Goal: Information Seeking & Learning: Check status

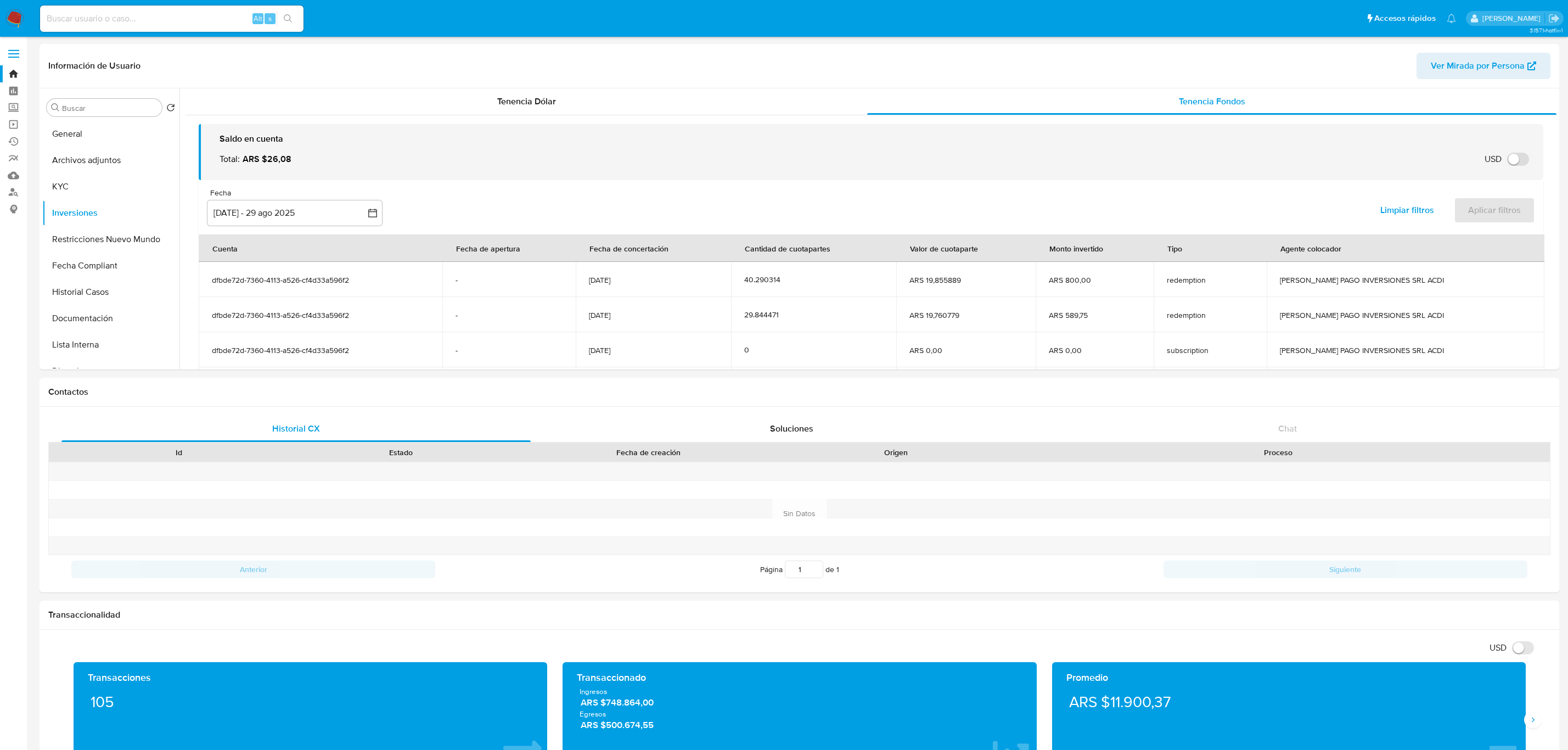
select select "10"
click at [90, 188] on button "KYC" at bounding box center [111, 187] width 137 height 26
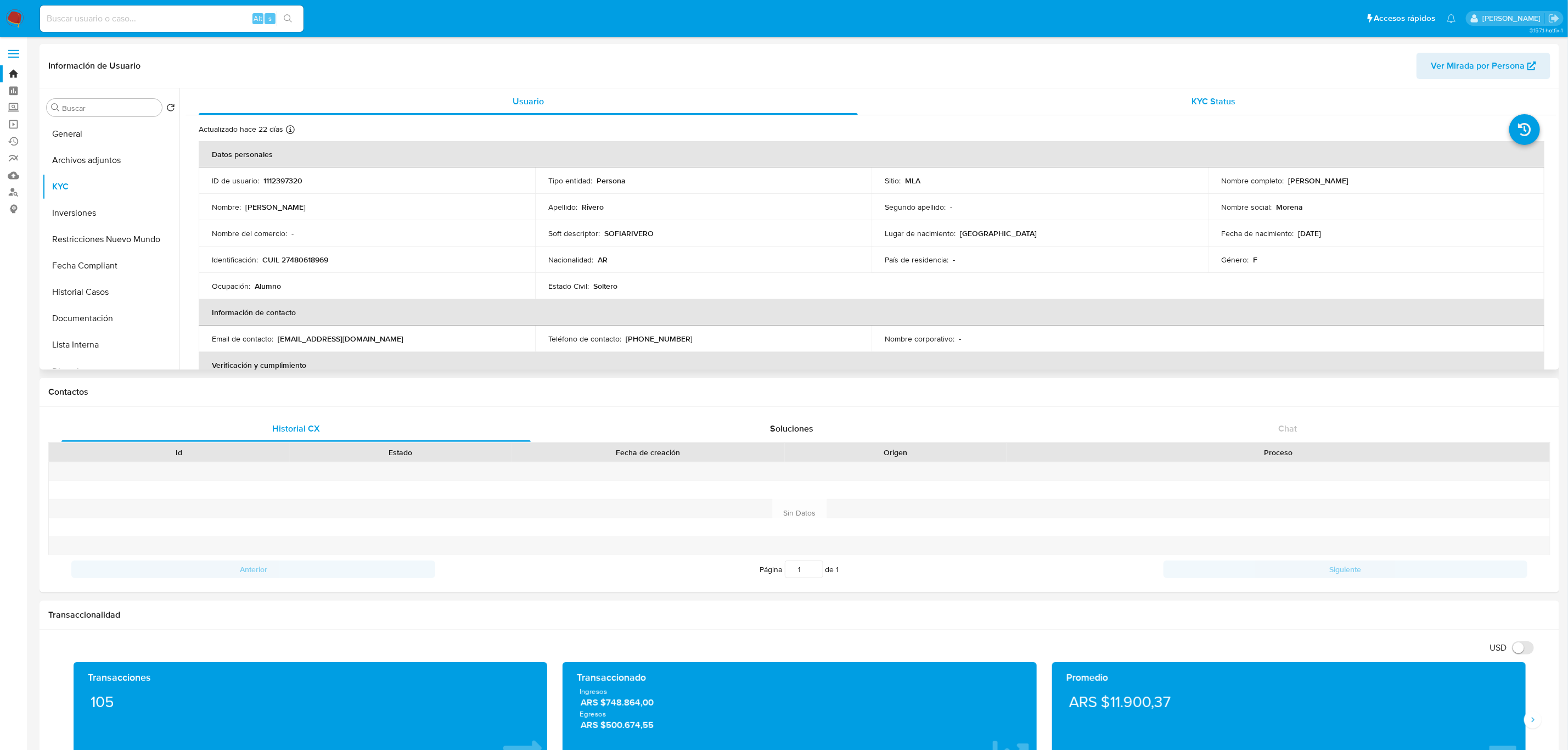
click at [1207, 91] on div "KYC Status" at bounding box center [1214, 101] width 659 height 26
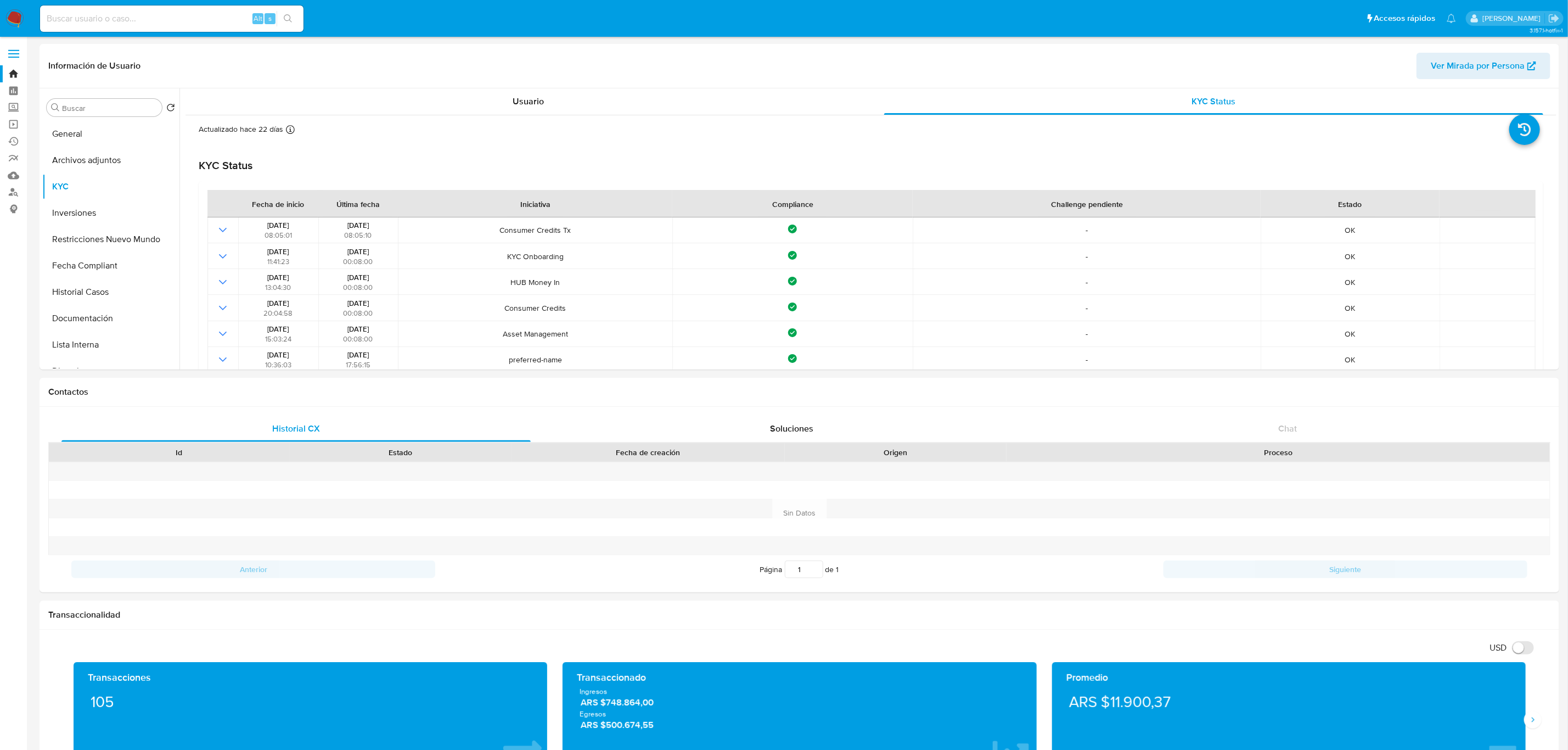
click at [23, 22] on img at bounding box center [15, 18] width 18 height 18
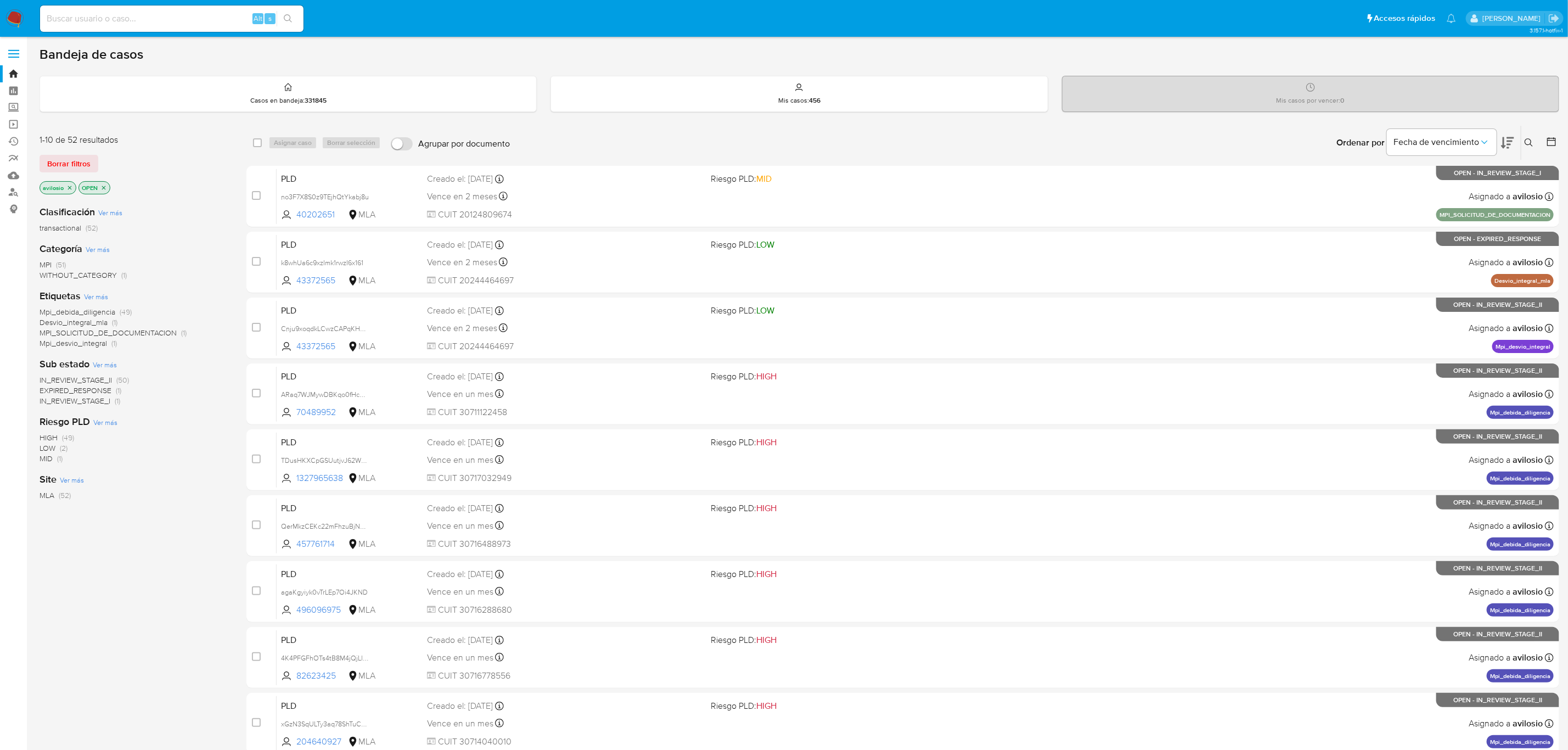
click at [91, 272] on span "WITHOUT_CATEGORY" at bounding box center [78, 275] width 77 height 11
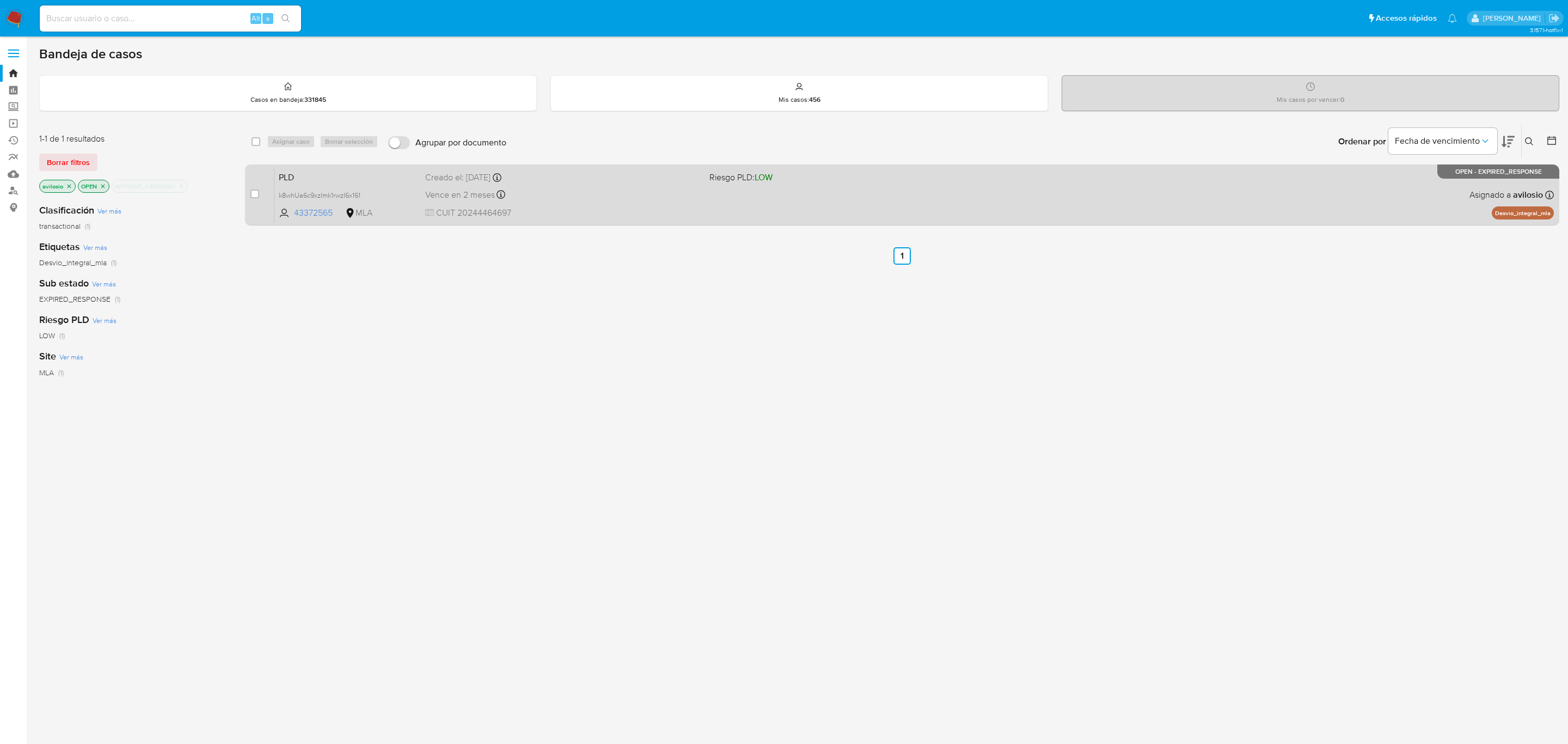
click at [425, 184] on div "PLD k8whUa6c9xzImk1rwzI6x161 43372565 MLA Riesgo PLD: LOW Creado el: 12/08/2025…" at bounding box center [914, 195] width 1279 height 55
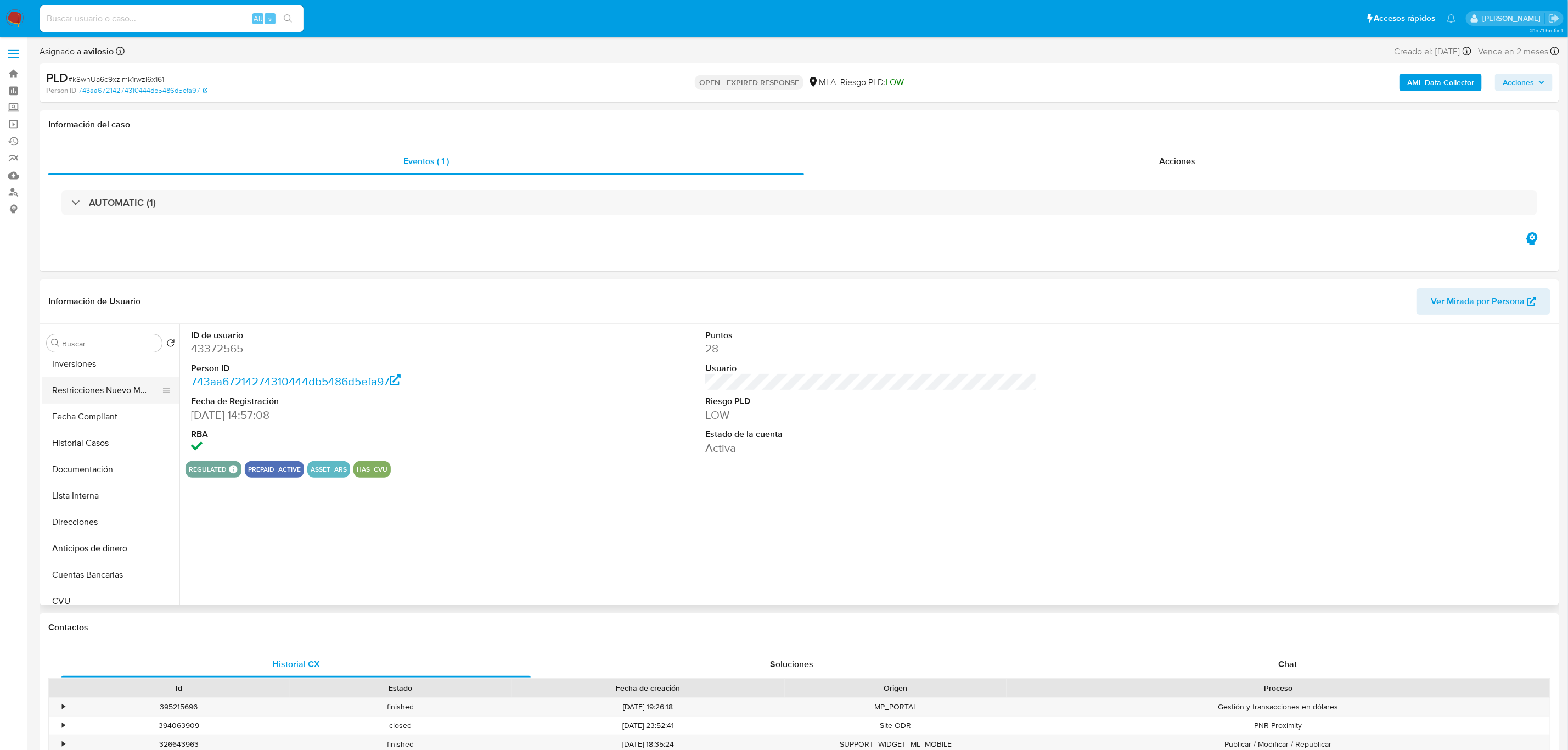
select select "10"
click at [91, 356] on button "Historial Casos" at bounding box center [106, 363] width 128 height 26
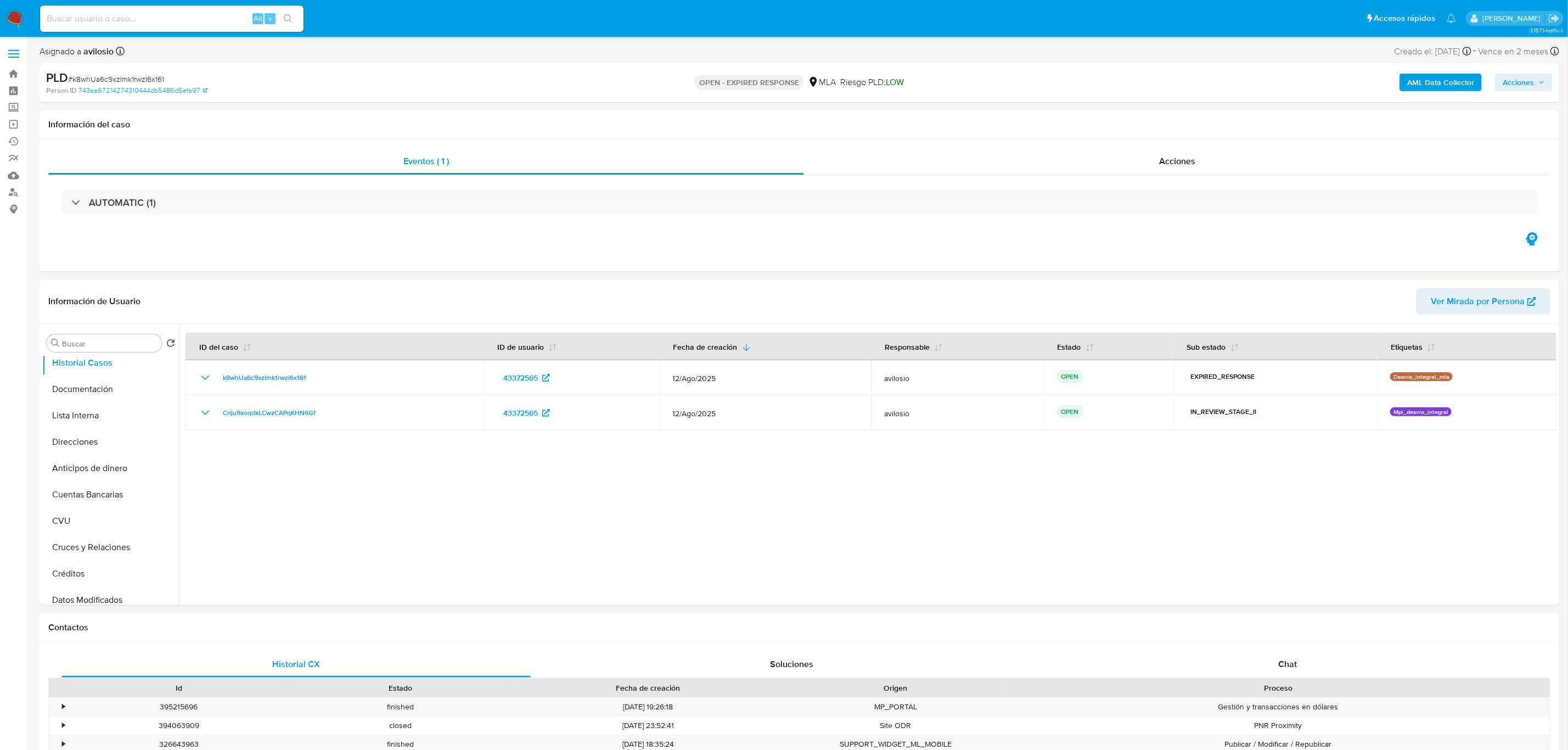
click at [122, 12] on input at bounding box center [171, 18] width 263 height 14
paste input "V59ym6md5XNrHuT0CwUteycS"
type input "V59ym6md5XNrHuT0CwUteycS"
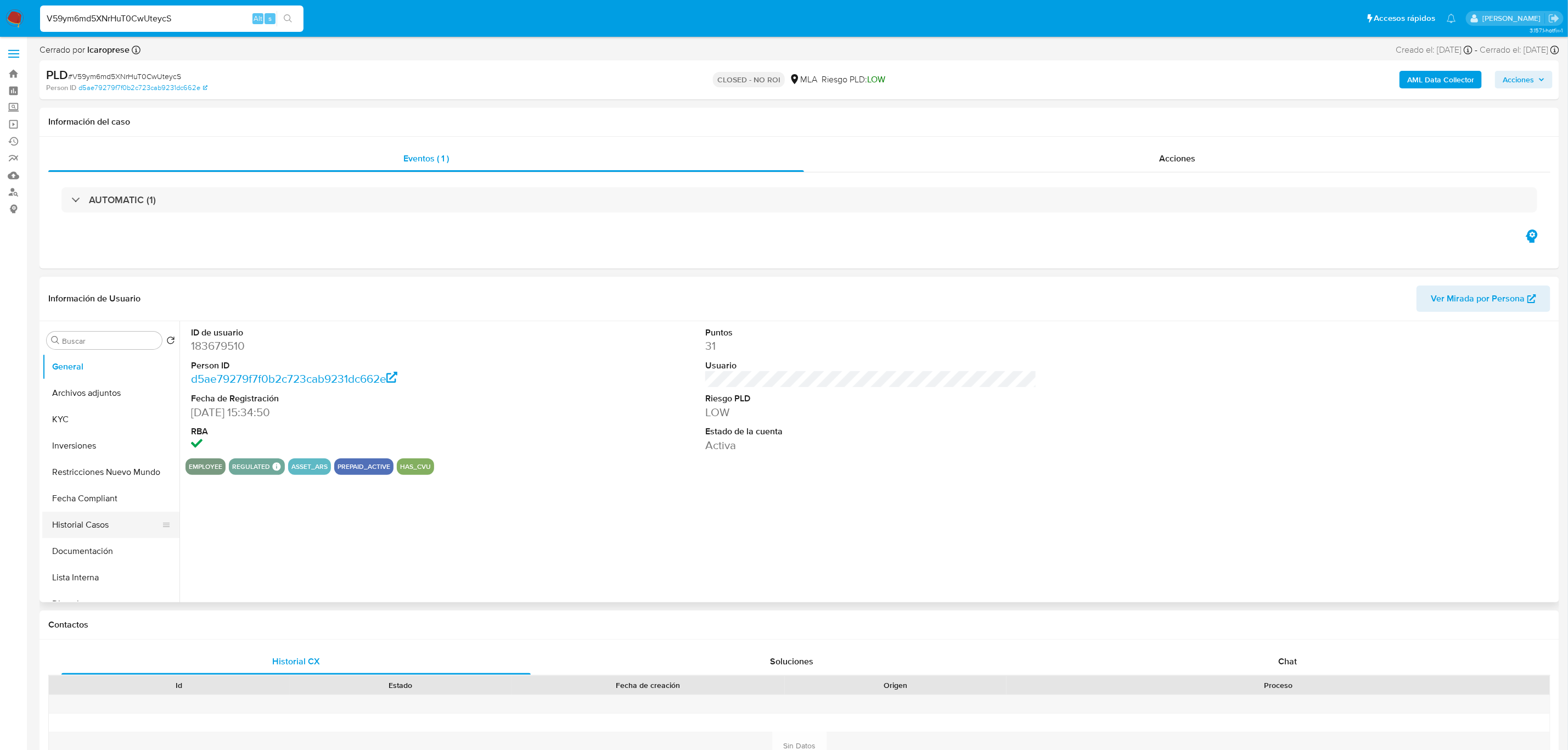
select select "10"
click at [85, 440] on button "Historial Casos" at bounding box center [106, 442] width 128 height 26
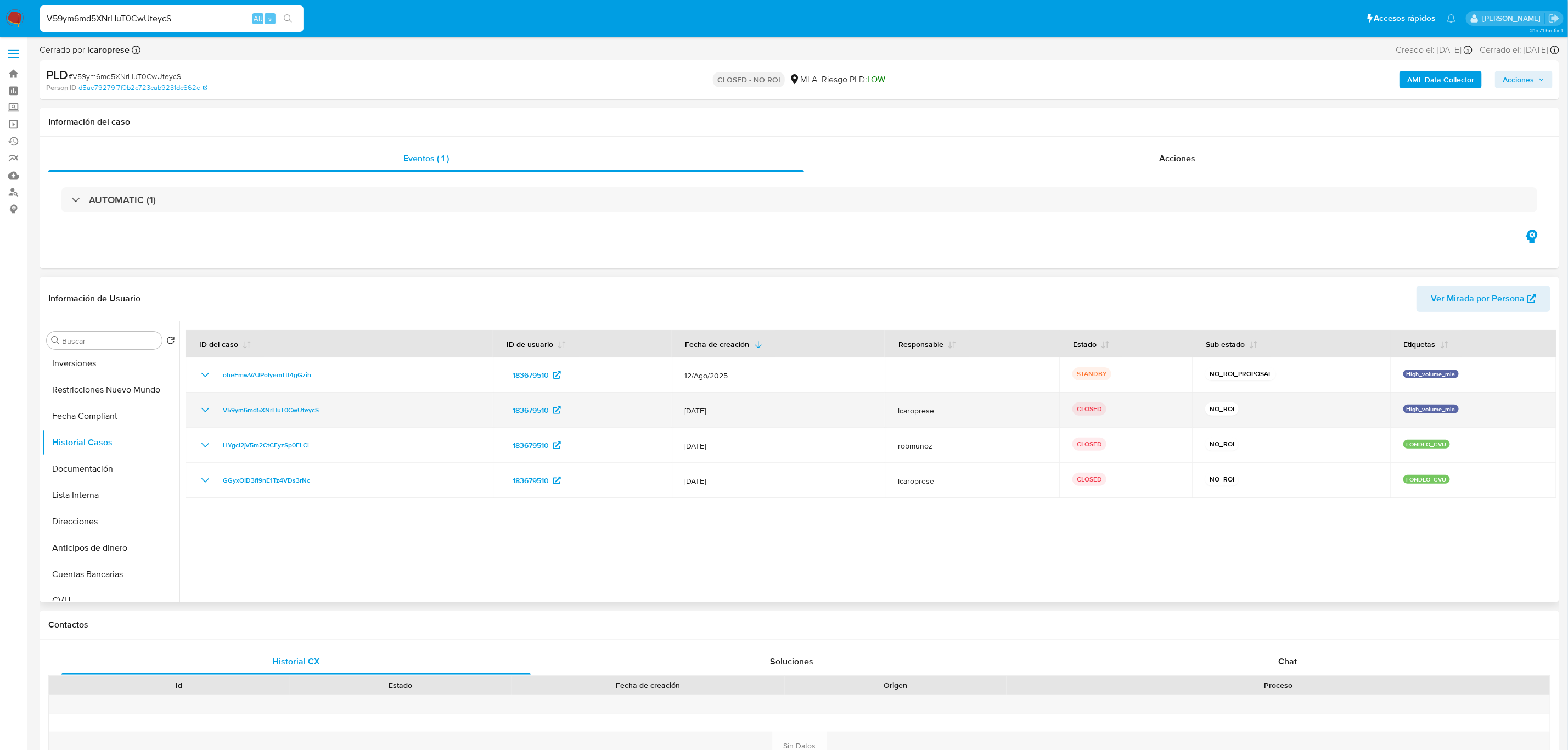
click at [201, 409] on icon "Mostrar/Ocultar" at bounding box center [205, 409] width 13 height 13
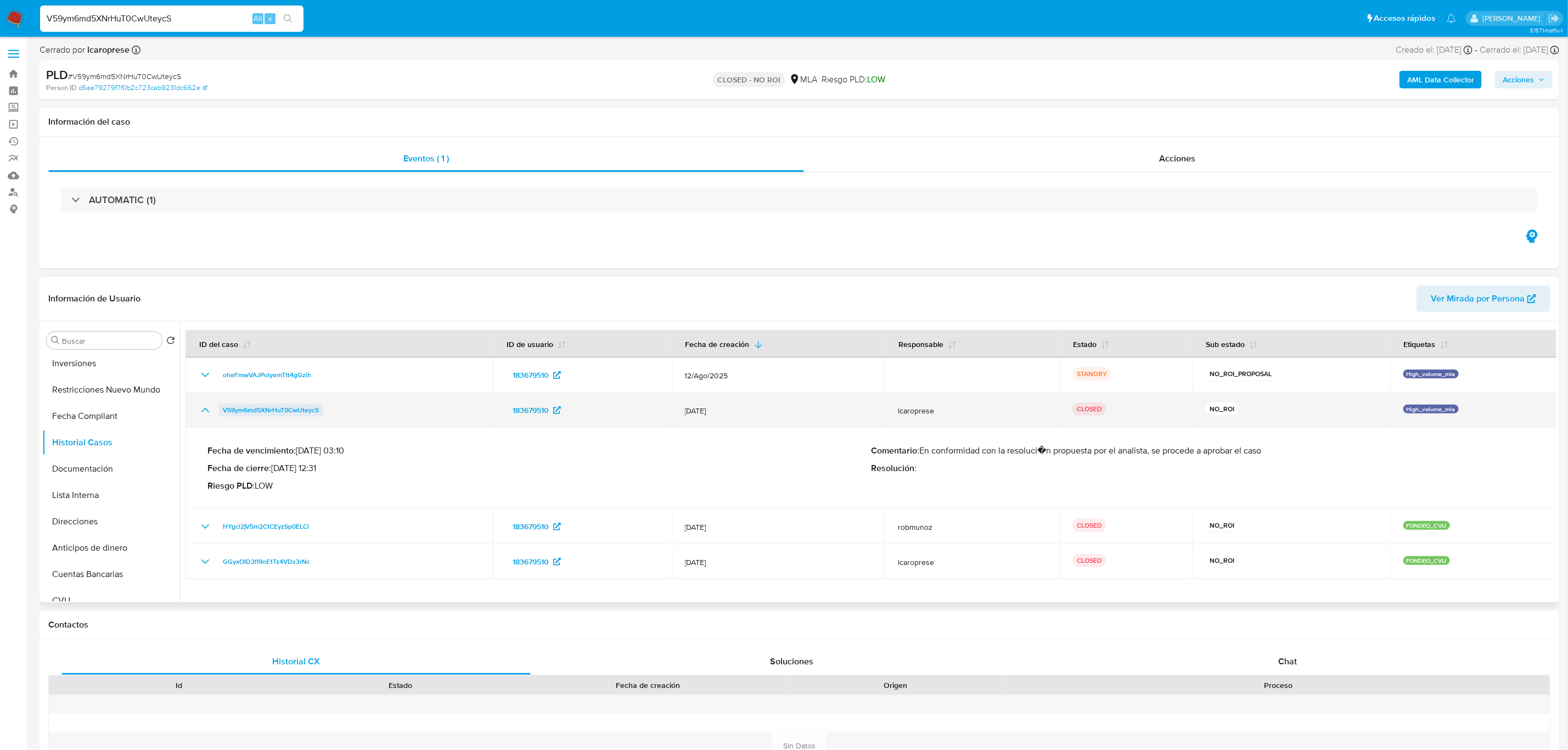
click at [263, 412] on span "V59ym6md5XNrHuT0CwUteycS" at bounding box center [271, 409] width 96 height 13
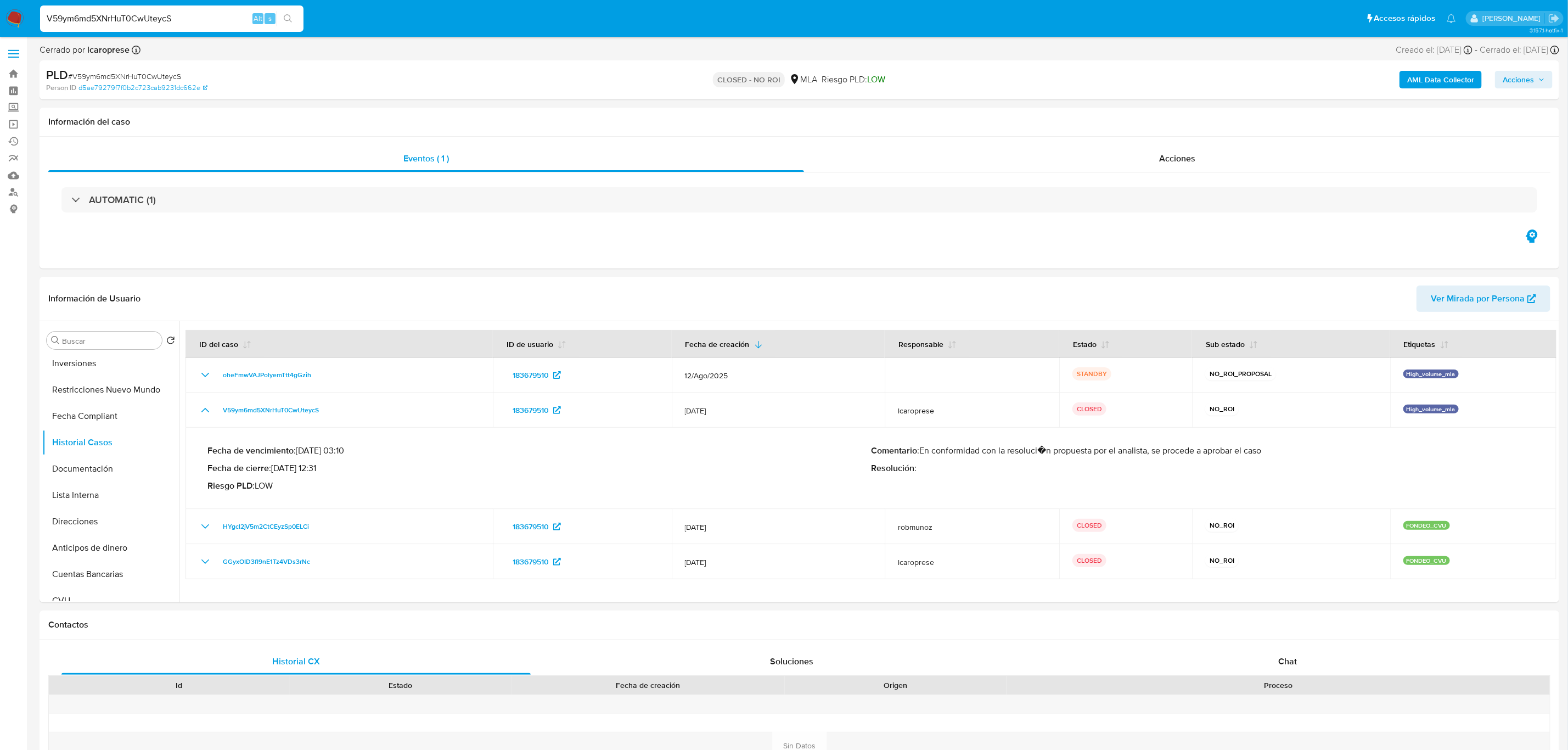
click at [171, 18] on input "V59ym6md5XNrHuT0CwUteycS" at bounding box center [171, 18] width 263 height 14
paste input "17210573"
type input "17210573"
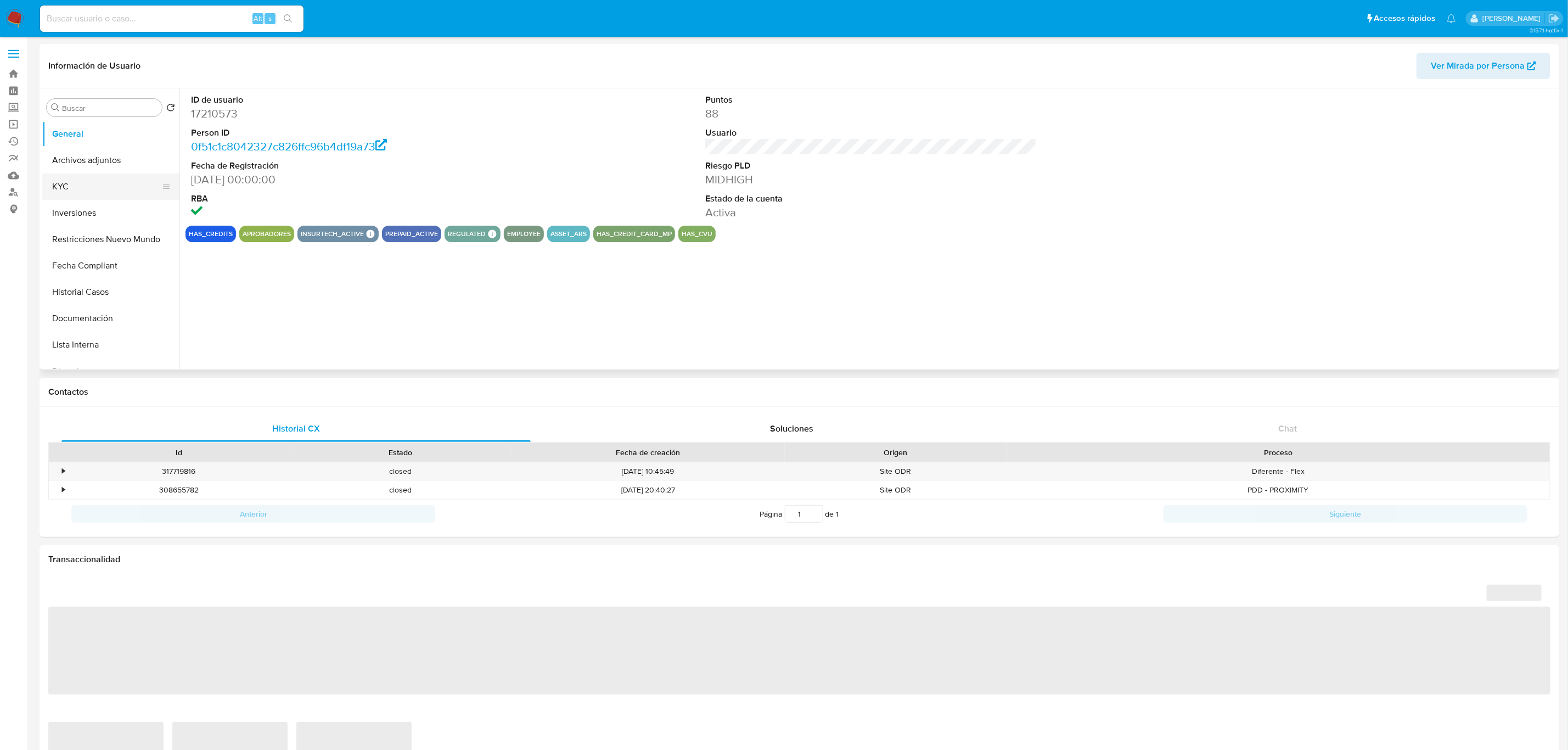
click at [61, 190] on button "KYC" at bounding box center [106, 187] width 128 height 26
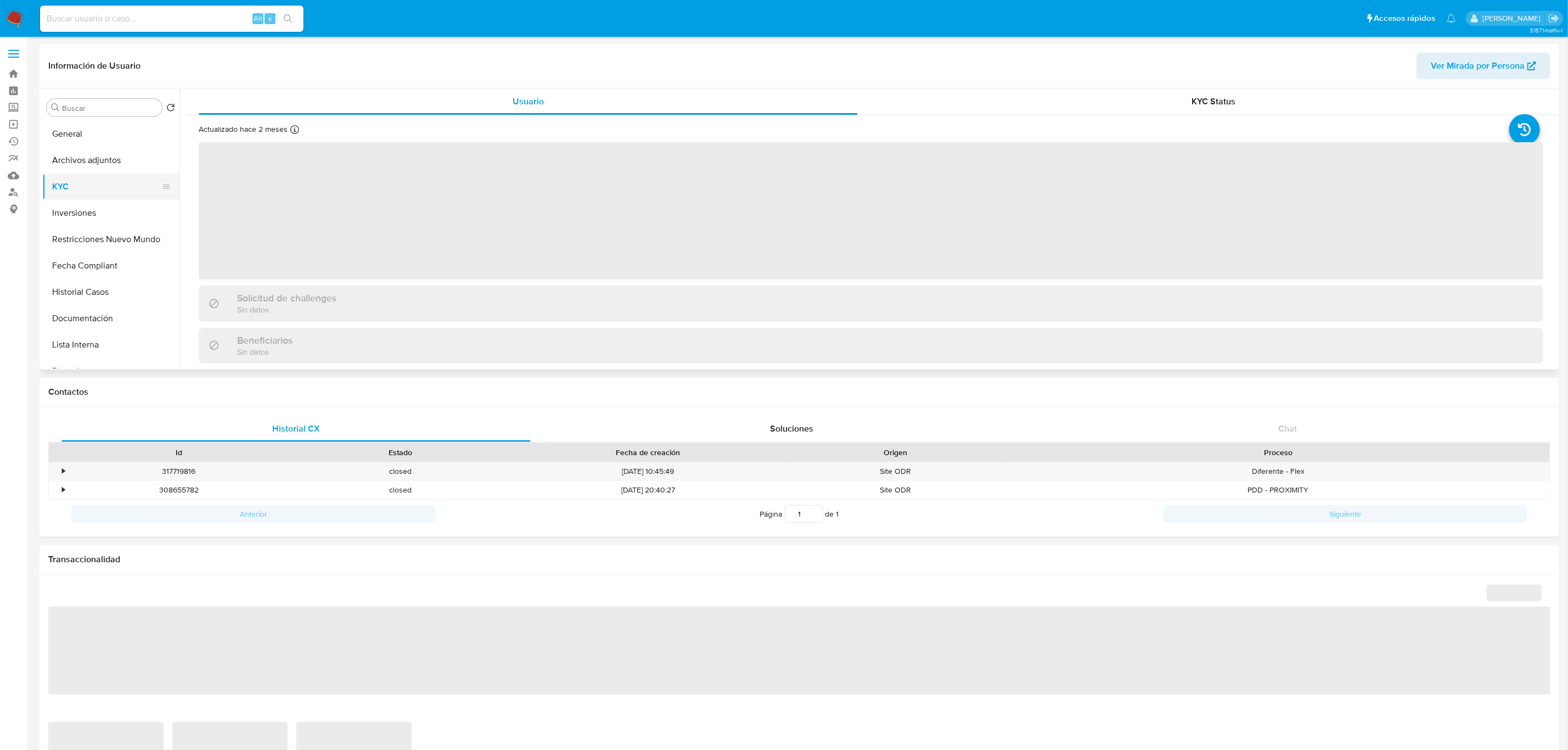
select select "10"
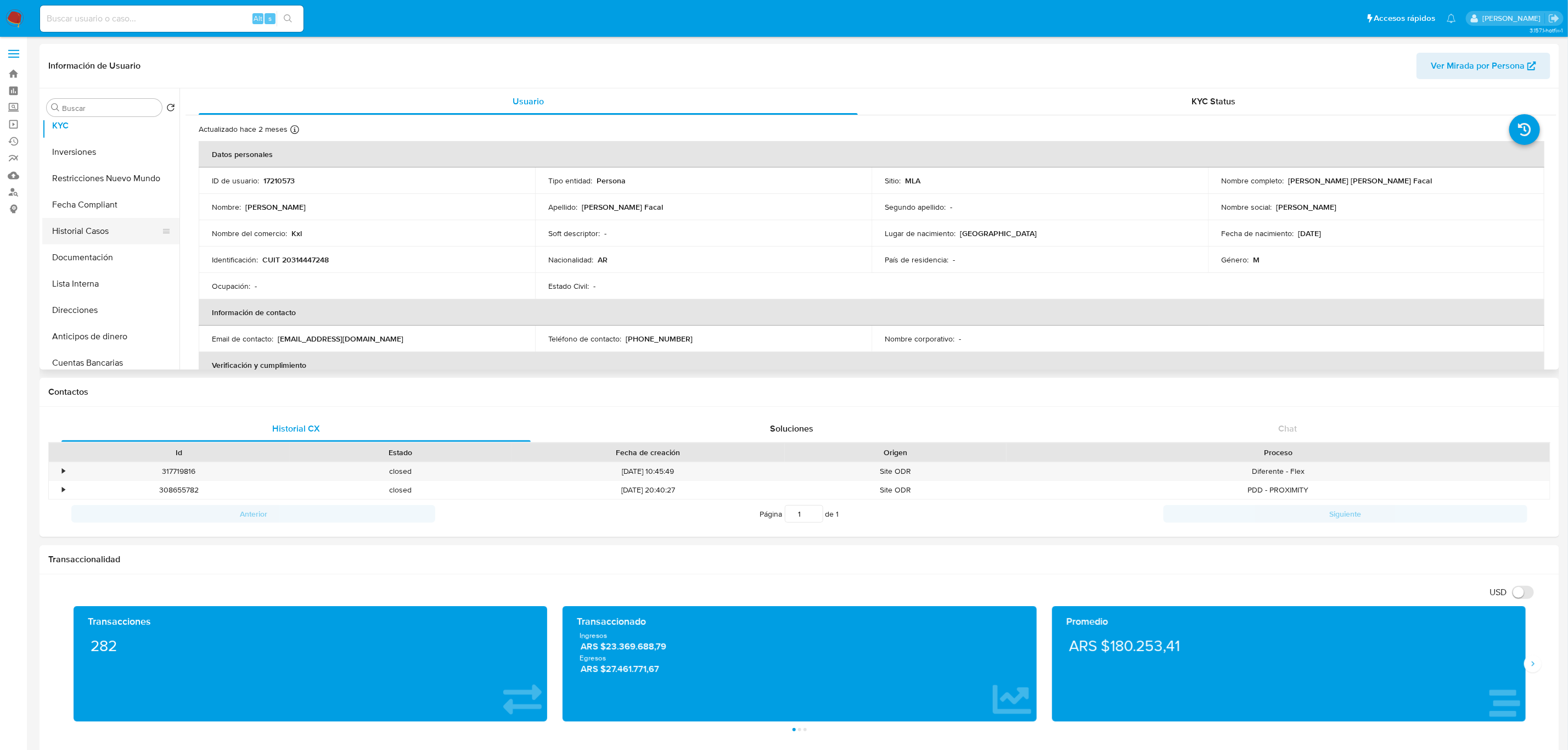
scroll to position [164, 0]
click at [91, 123] on button "Historial Casos" at bounding box center [106, 127] width 128 height 26
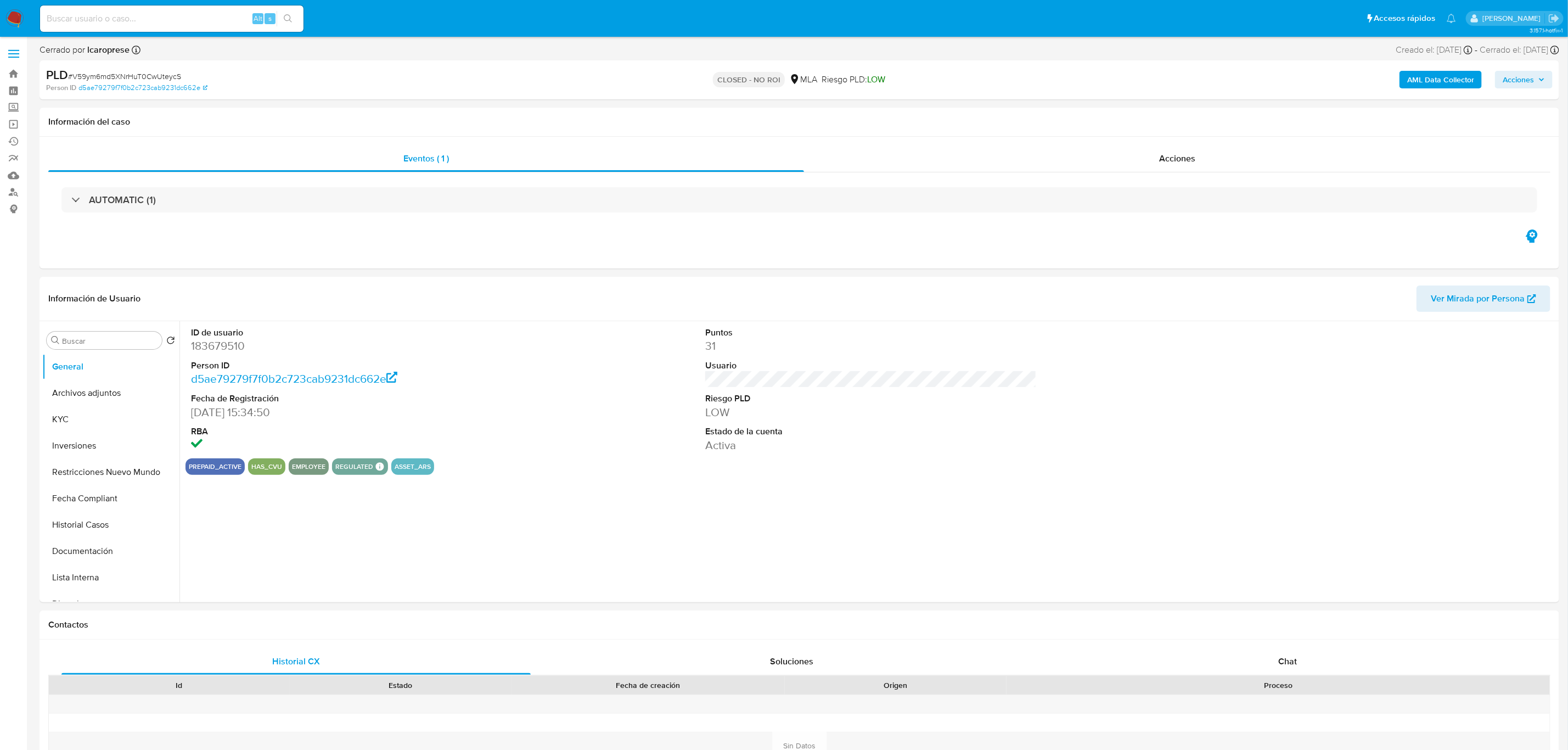
select select "10"
click at [1254, 162] on div "Acciones" at bounding box center [1177, 158] width 746 height 26
